Goal: Task Accomplishment & Management: Manage account settings

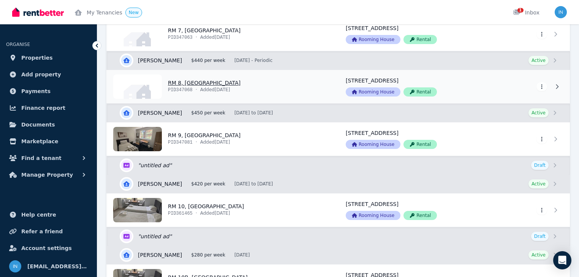
scroll to position [547, 0]
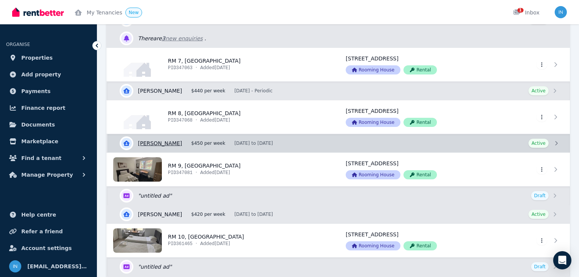
click at [178, 142] on link "View details for [PERSON_NAME]" at bounding box center [339, 143] width 463 height 18
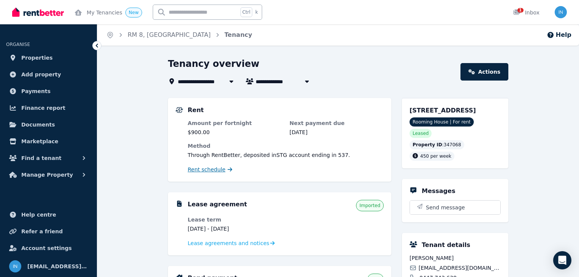
click at [207, 171] on span "Rent schedule" at bounding box center [207, 170] width 38 height 8
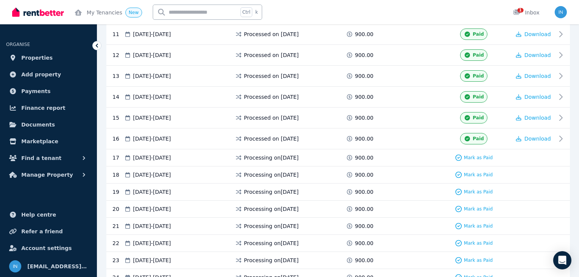
scroll to position [389, 0]
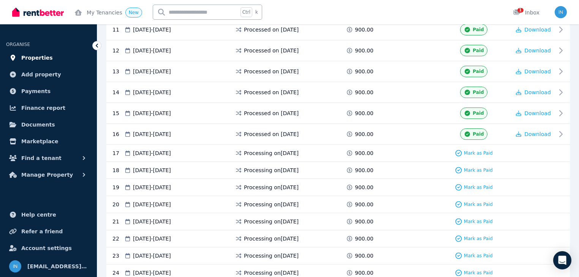
click at [41, 59] on span "Properties" at bounding box center [37, 57] width 32 height 9
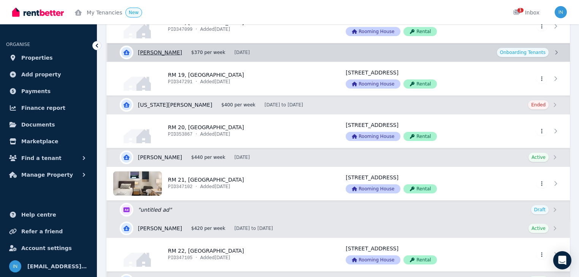
scroll to position [1338, 0]
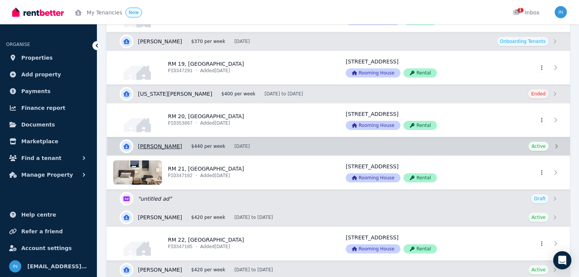
click at [196, 144] on link "View details for [PERSON_NAME]" at bounding box center [339, 146] width 463 height 18
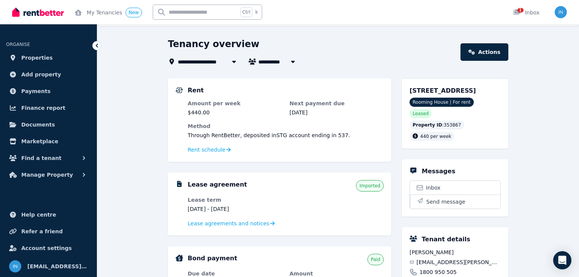
scroll to position [30, 0]
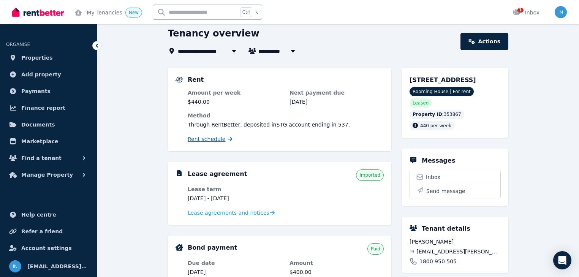
click at [205, 141] on span "Rent schedule" at bounding box center [207, 139] width 38 height 8
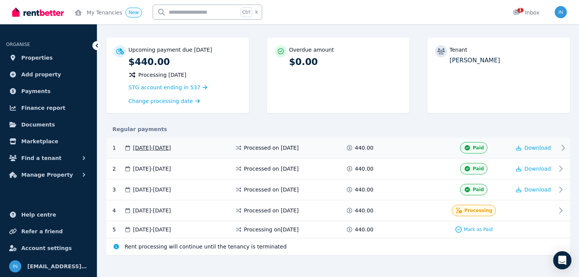
scroll to position [66, 0]
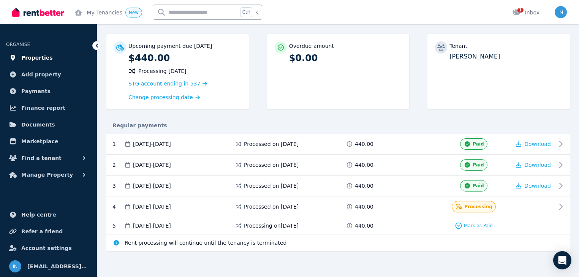
click at [43, 60] on span "Properties" at bounding box center [37, 57] width 32 height 9
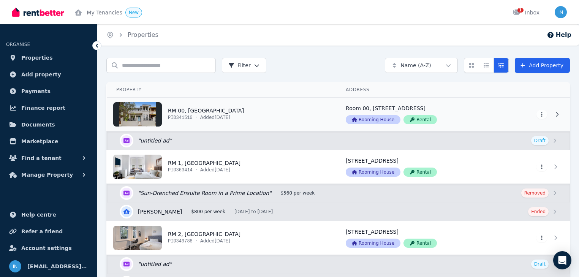
click at [201, 111] on link "View property details" at bounding box center [222, 114] width 230 height 33
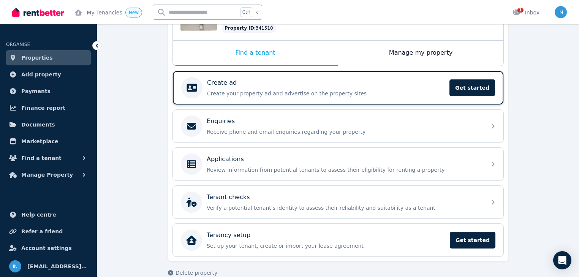
scroll to position [30, 0]
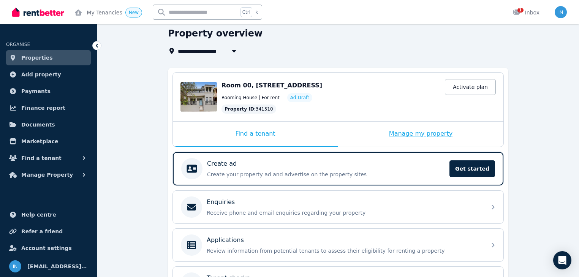
click at [406, 133] on div "Manage my property" at bounding box center [420, 134] width 165 height 25
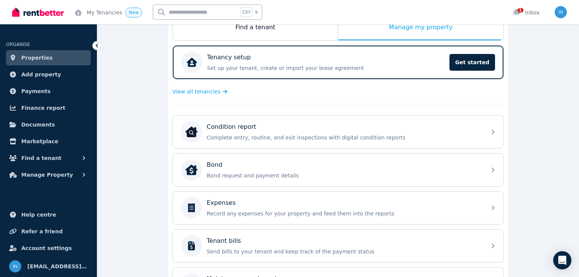
scroll to position [152, 0]
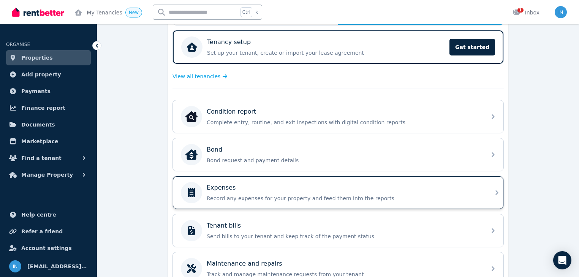
click at [223, 187] on p "Expenses" at bounding box center [221, 187] width 29 height 9
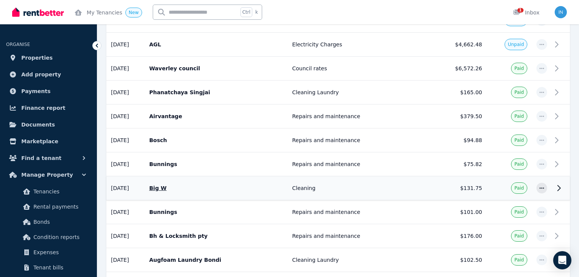
scroll to position [182, 0]
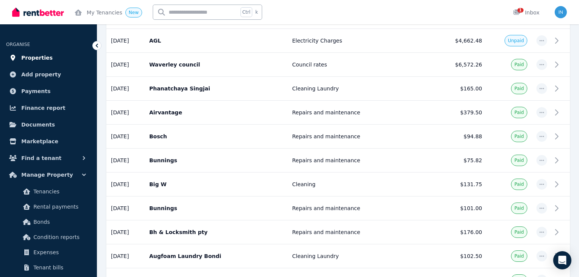
click at [30, 60] on span "Properties" at bounding box center [37, 57] width 32 height 9
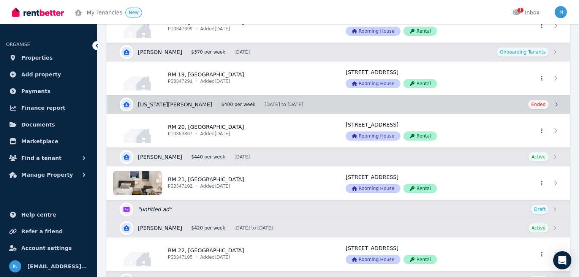
scroll to position [1338, 0]
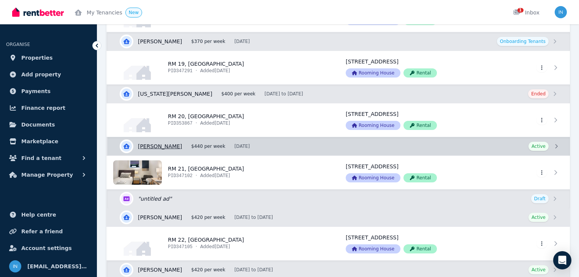
click at [176, 141] on link "View details for [PERSON_NAME]" at bounding box center [339, 146] width 463 height 18
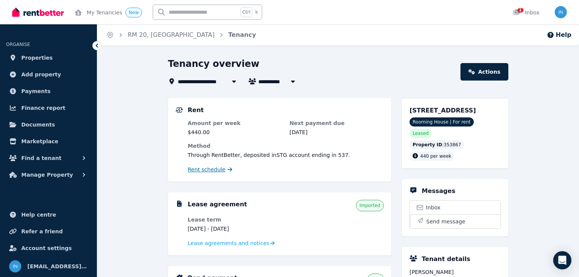
click at [211, 169] on span "Rent schedule" at bounding box center [207, 170] width 38 height 8
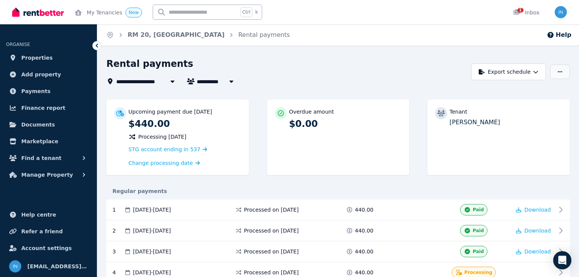
click at [560, 72] on icon "button" at bounding box center [560, 71] width 5 height 1
click at [35, 59] on span "Properties" at bounding box center [37, 57] width 32 height 9
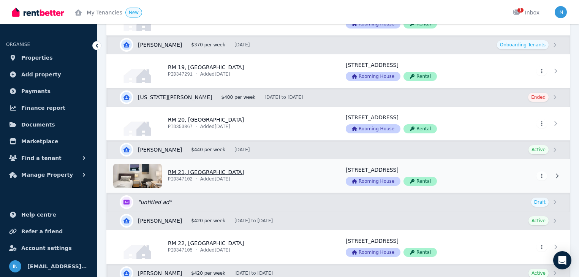
scroll to position [1338, 0]
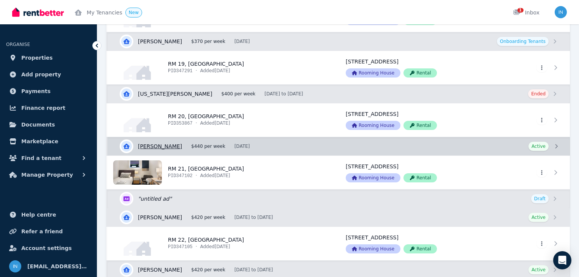
click at [160, 143] on link "View details for [PERSON_NAME]" at bounding box center [339, 146] width 463 height 18
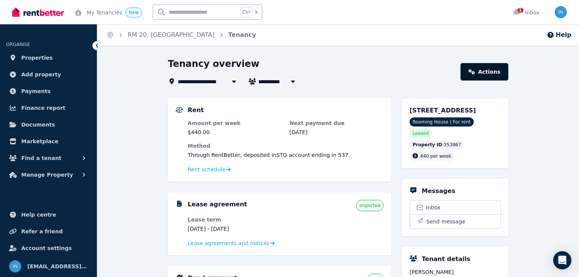
click at [483, 70] on link "Actions" at bounding box center [485, 71] width 48 height 17
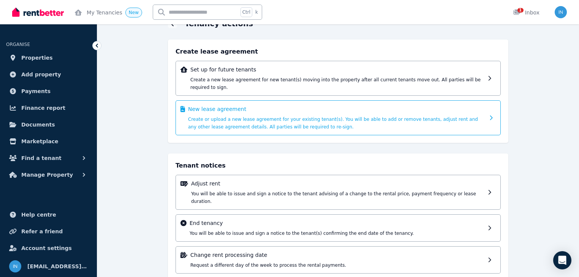
scroll to position [41, 0]
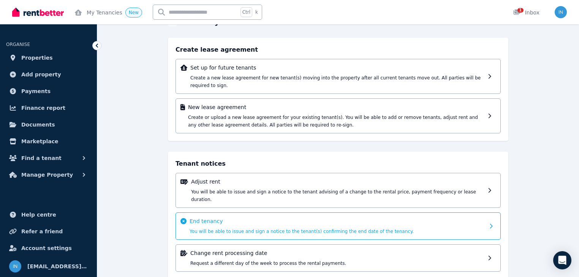
click at [261, 217] on p "End tenancy" at bounding box center [337, 221] width 295 height 8
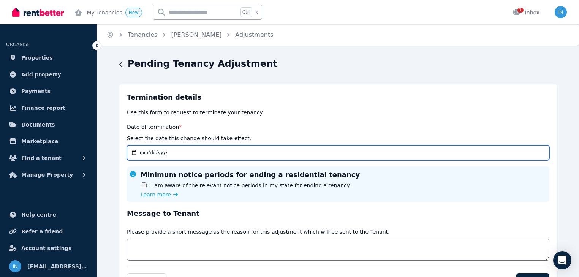
click at [141, 154] on input "Date of termination *" at bounding box center [338, 152] width 423 height 15
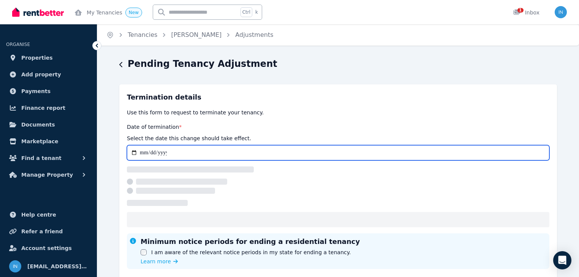
type input "**********"
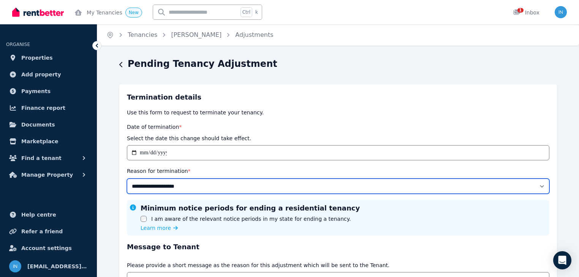
click at [538, 184] on select "**********" at bounding box center [338, 186] width 423 height 15
select select "**********"
click at [127, 179] on select "**********" at bounding box center [338, 186] width 423 height 15
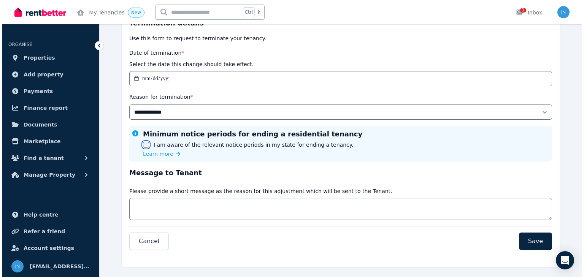
scroll to position [85, 0]
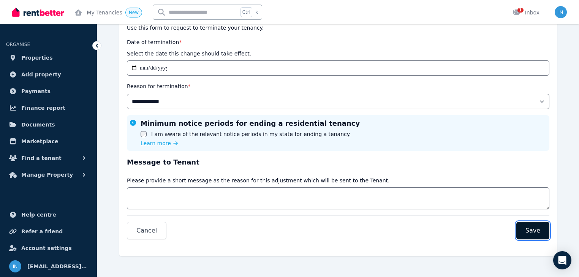
click at [534, 230] on span "Save" at bounding box center [533, 230] width 15 height 9
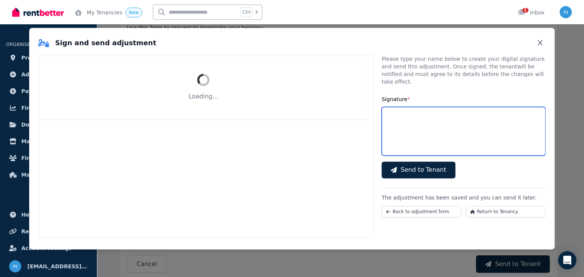
drag, startPoint x: 490, startPoint y: 182, endPoint x: 430, endPoint y: 133, distance: 77.5
click at [431, 135] on input "Signature *" at bounding box center [464, 131] width 164 height 49
select select "**********"
type input "*******"
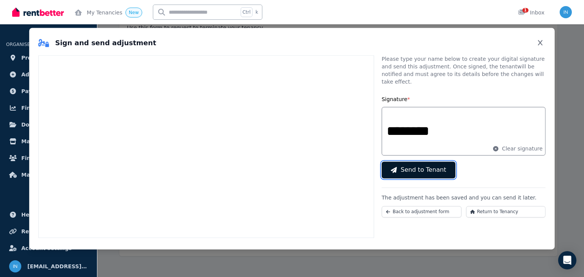
click at [415, 165] on span "Send to Tenant" at bounding box center [424, 169] width 46 height 9
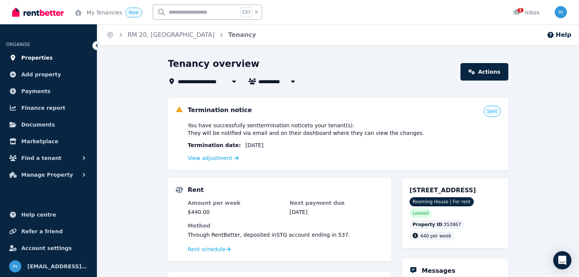
click at [29, 57] on span "Properties" at bounding box center [37, 57] width 32 height 9
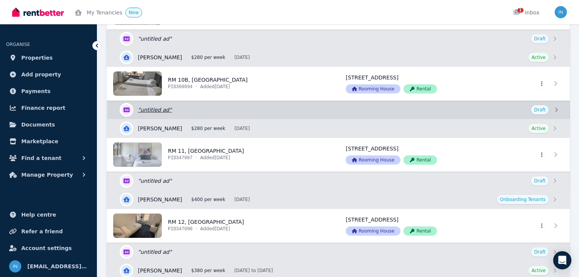
scroll to position [791, 0]
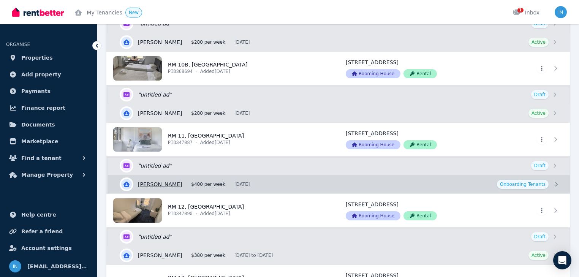
click at [171, 182] on link "View details for [PERSON_NAME]" at bounding box center [339, 184] width 463 height 18
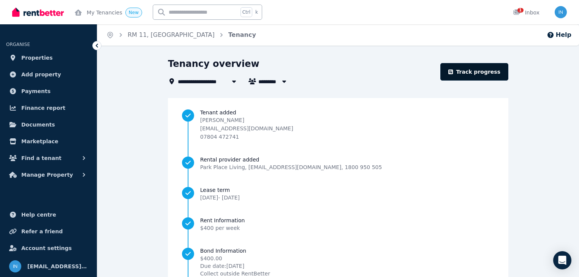
click at [486, 73] on link "Track progress" at bounding box center [475, 71] width 68 height 17
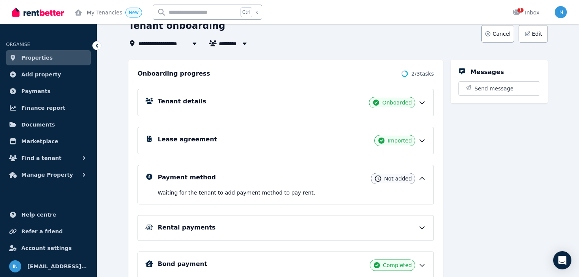
scroll to position [61, 0]
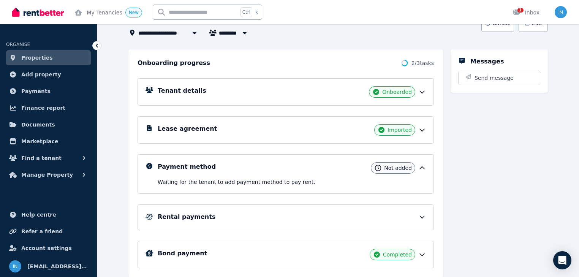
click at [178, 217] on h5 "Rental payments" at bounding box center [187, 216] width 58 height 9
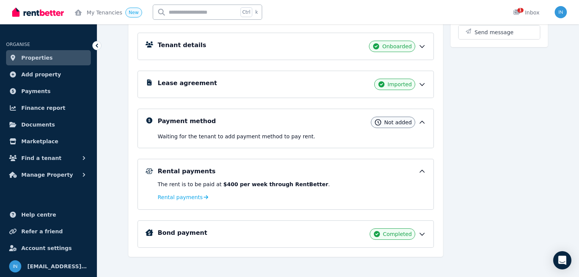
scroll to position [111, 0]
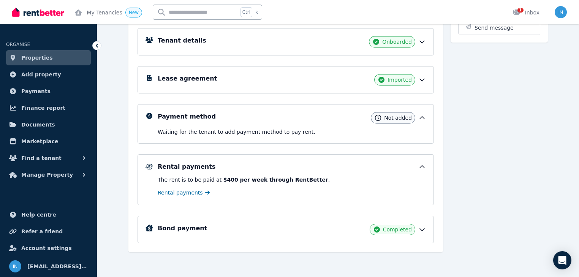
click at [177, 193] on span "Rental payments" at bounding box center [180, 193] width 45 height 8
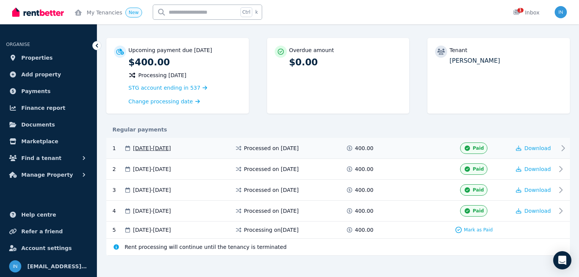
scroll to position [66, 0]
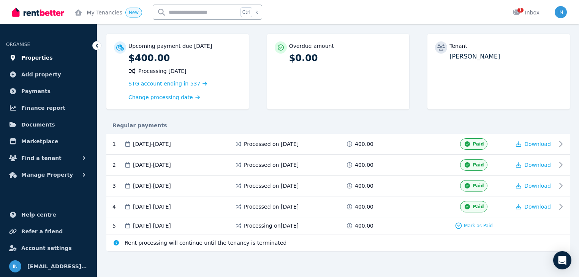
click at [38, 56] on span "Properties" at bounding box center [37, 57] width 32 height 9
